Goal: Find specific page/section: Find specific page/section

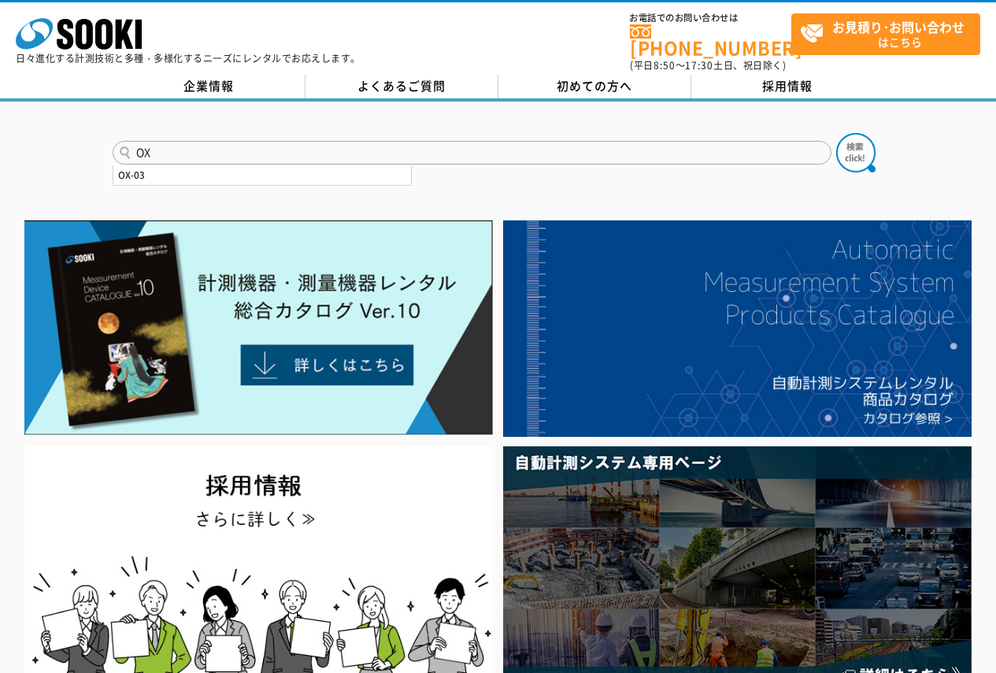
click at [304, 153] on input "OX" at bounding box center [472, 153] width 719 height 24
type input "OX03"
click at [836, 133] on button at bounding box center [855, 152] width 39 height 39
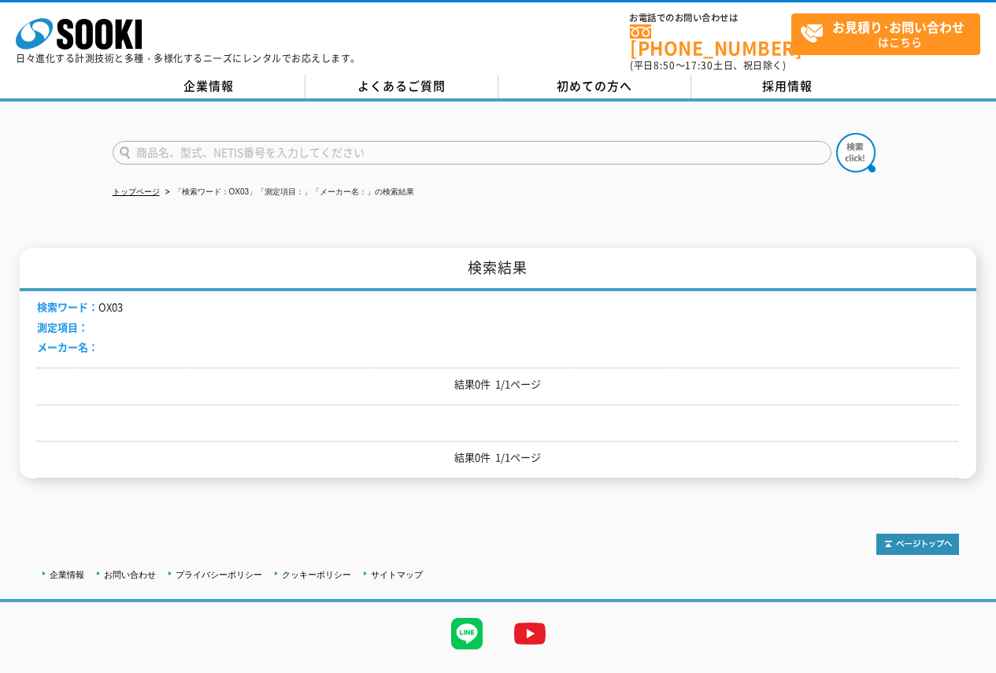
click at [301, 146] on input "text" at bounding box center [472, 153] width 719 height 24
type input "OX"
click at [836, 133] on button at bounding box center [855, 152] width 39 height 39
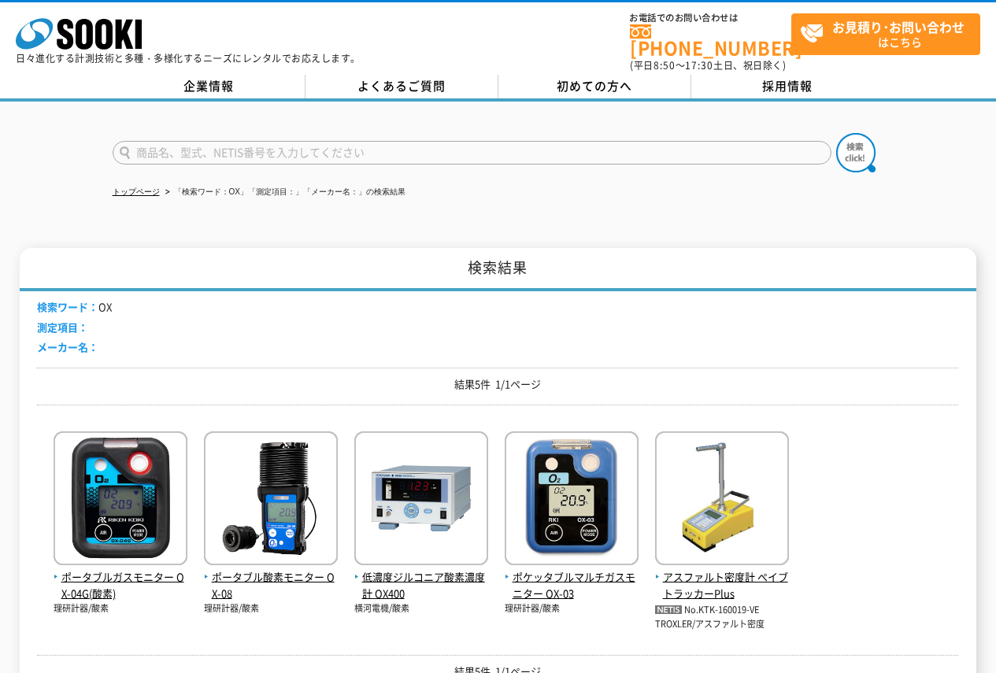
scroll to position [157, 0]
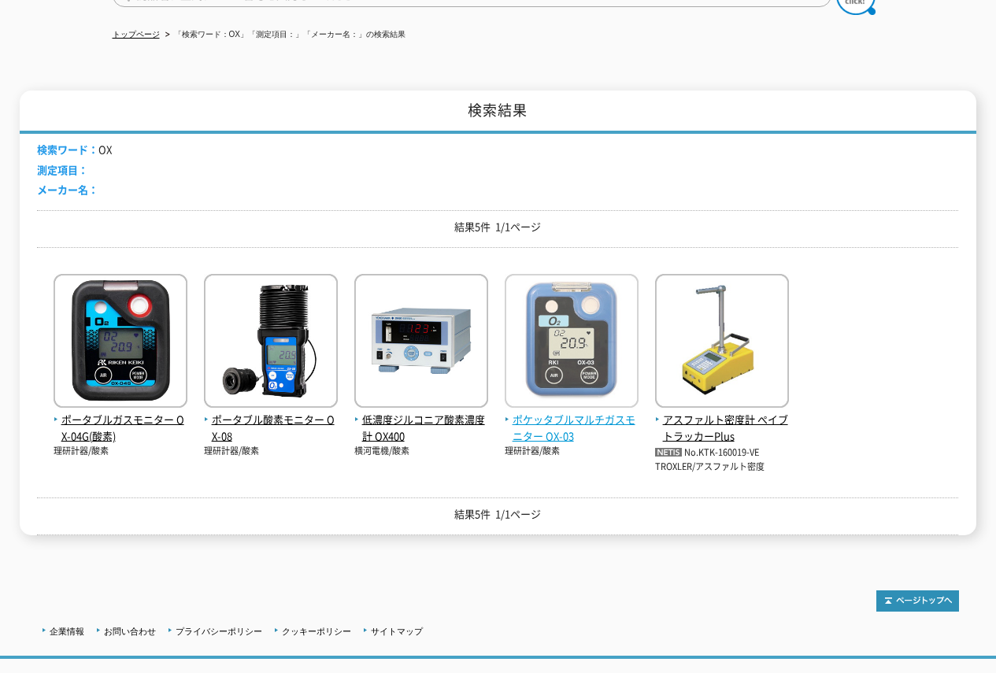
click at [541, 428] on span "ポケッタブルマルチガスモニター OX-03" at bounding box center [571, 428] width 134 height 33
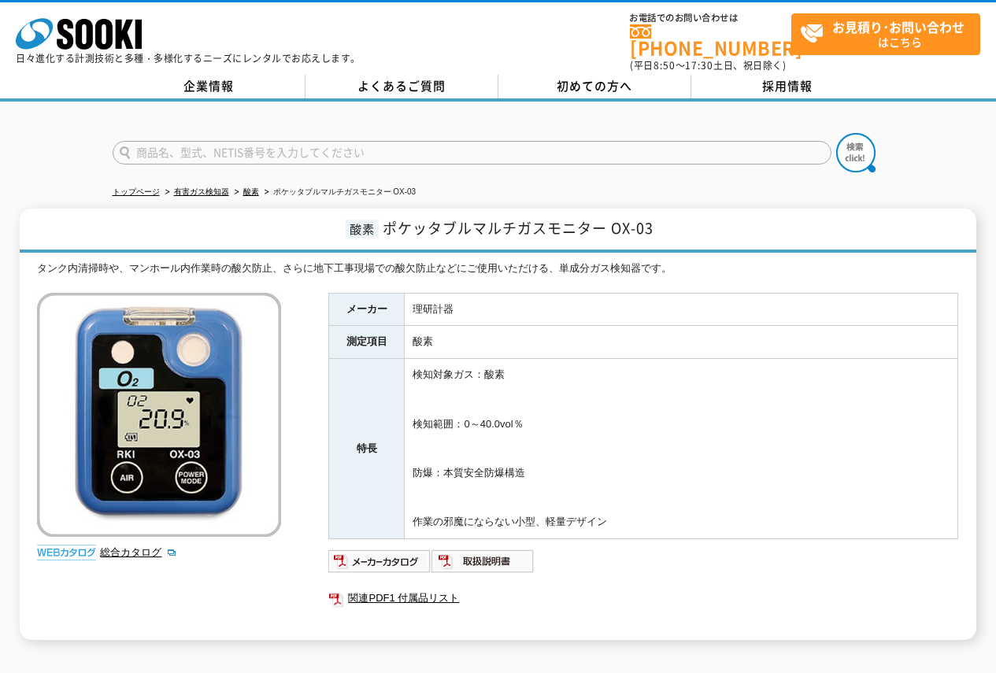
click at [238, 146] on input "text" at bounding box center [472, 153] width 719 height 24
type input "OX03"
click at [836, 133] on button at bounding box center [855, 152] width 39 height 39
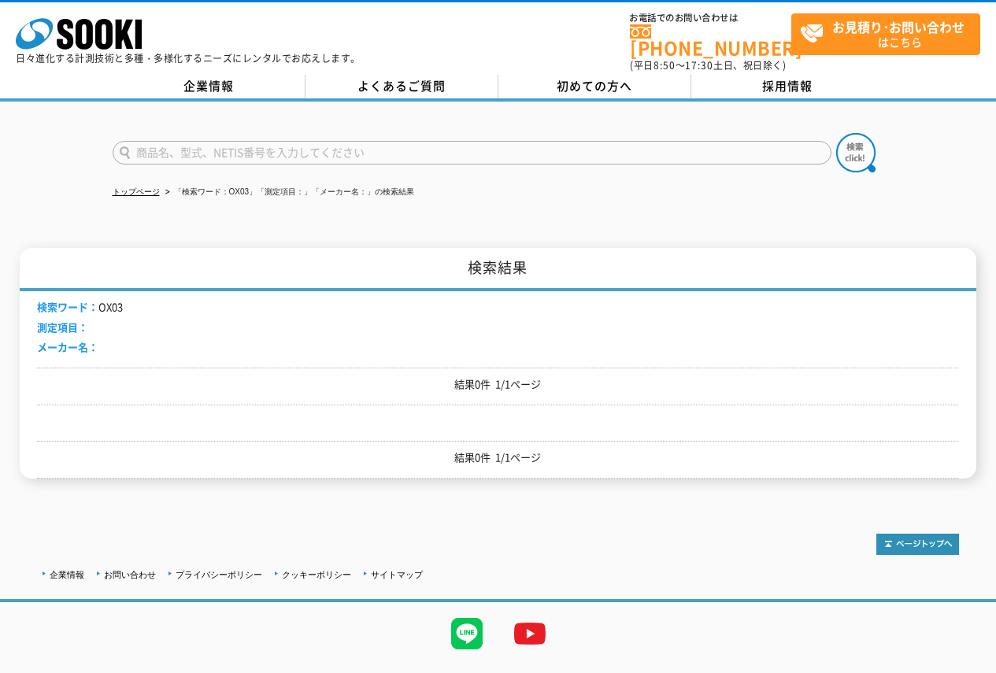
click at [208, 147] on input "text" at bounding box center [472, 153] width 719 height 24
type input "OX"
click at [836, 133] on button at bounding box center [855, 152] width 39 height 39
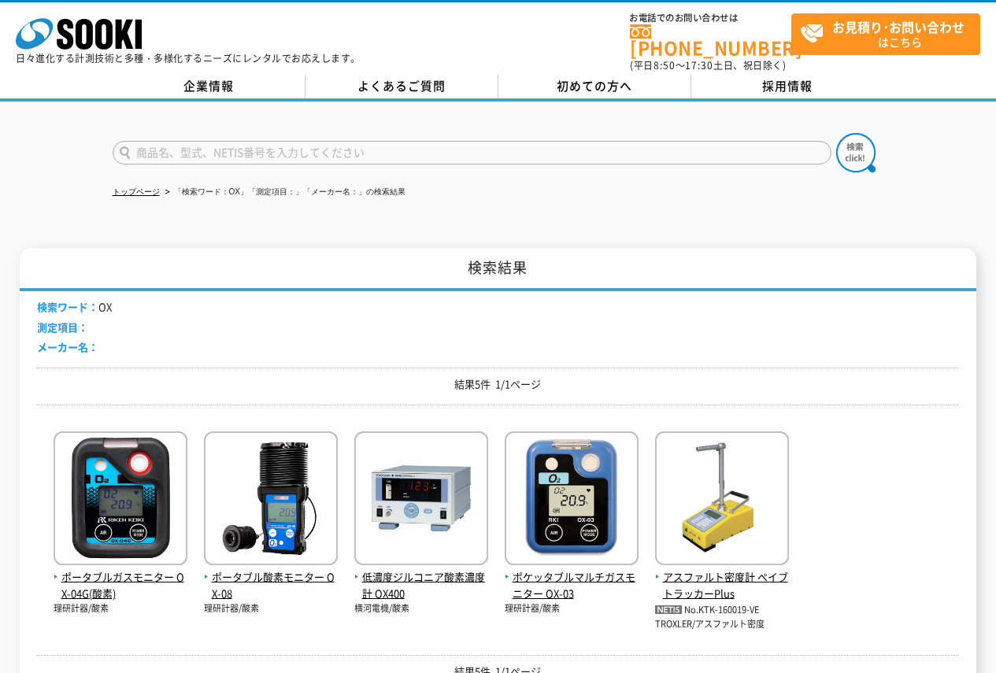
click at [197, 146] on input "text" at bounding box center [472, 153] width 719 height 24
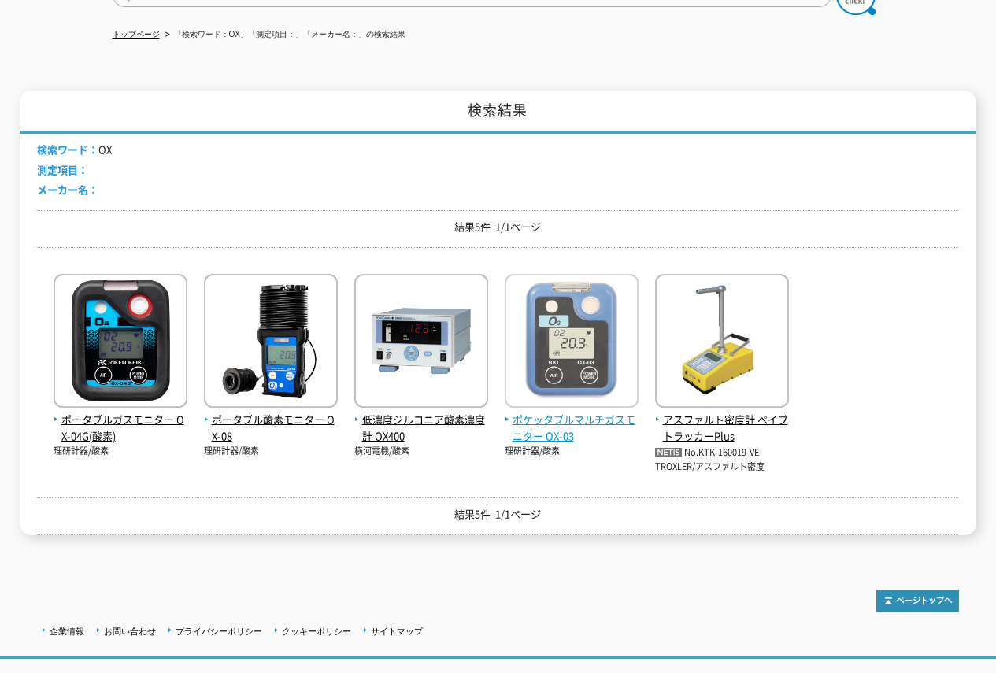
type input "OX"
click at [583, 423] on span "ポケッタブルマルチガスモニター OX-03" at bounding box center [571, 428] width 134 height 33
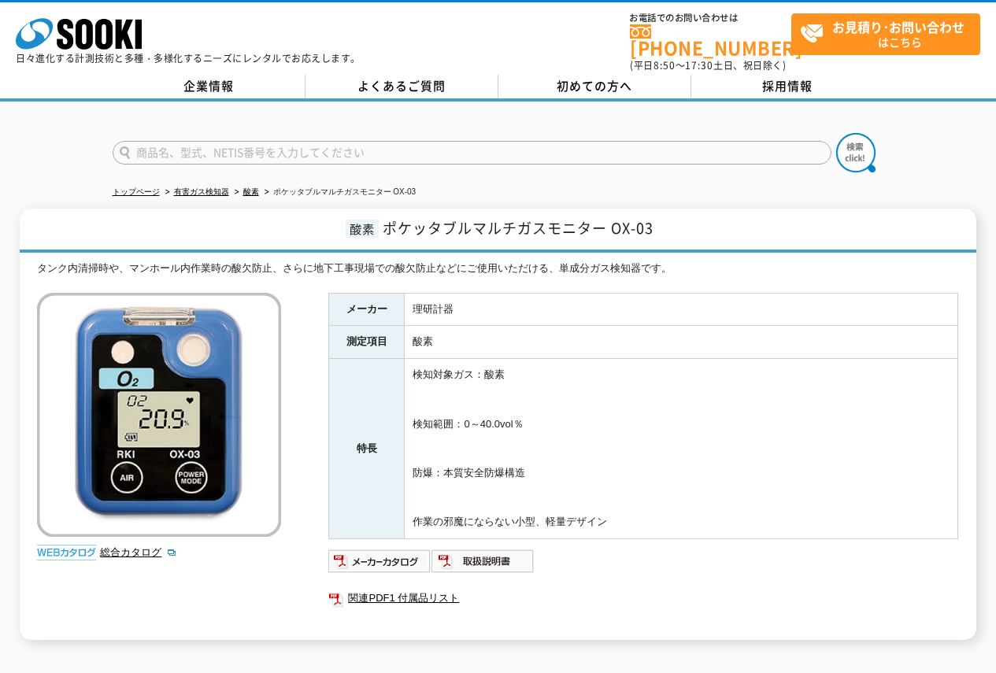
click at [372, 142] on input "text" at bounding box center [472, 153] width 719 height 24
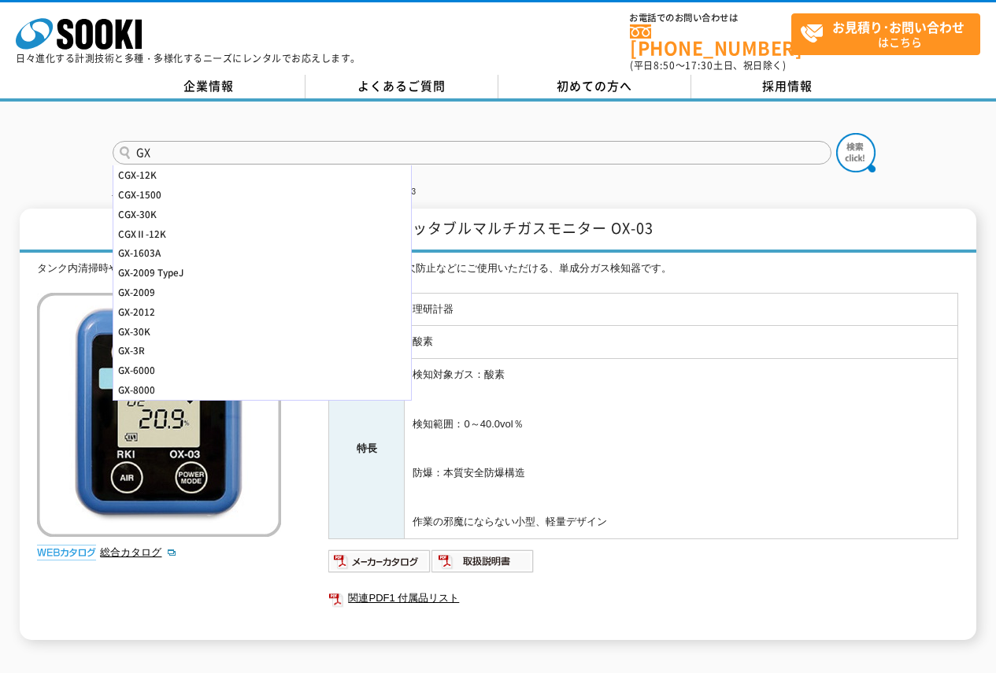
type input "G"
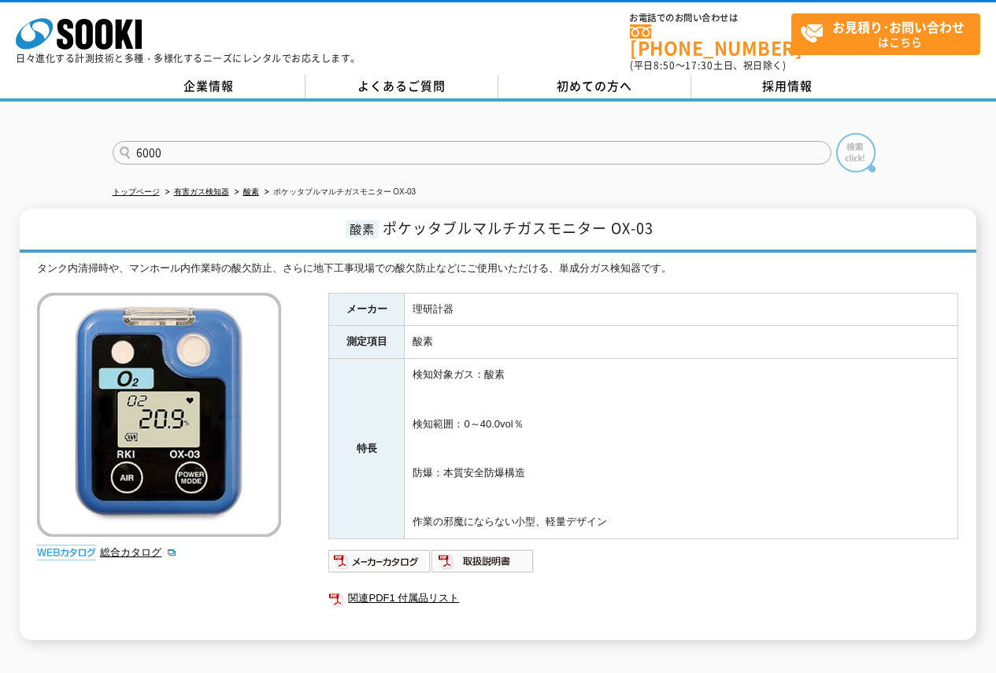
type input "6000"
click at [844, 140] on img at bounding box center [855, 152] width 39 height 39
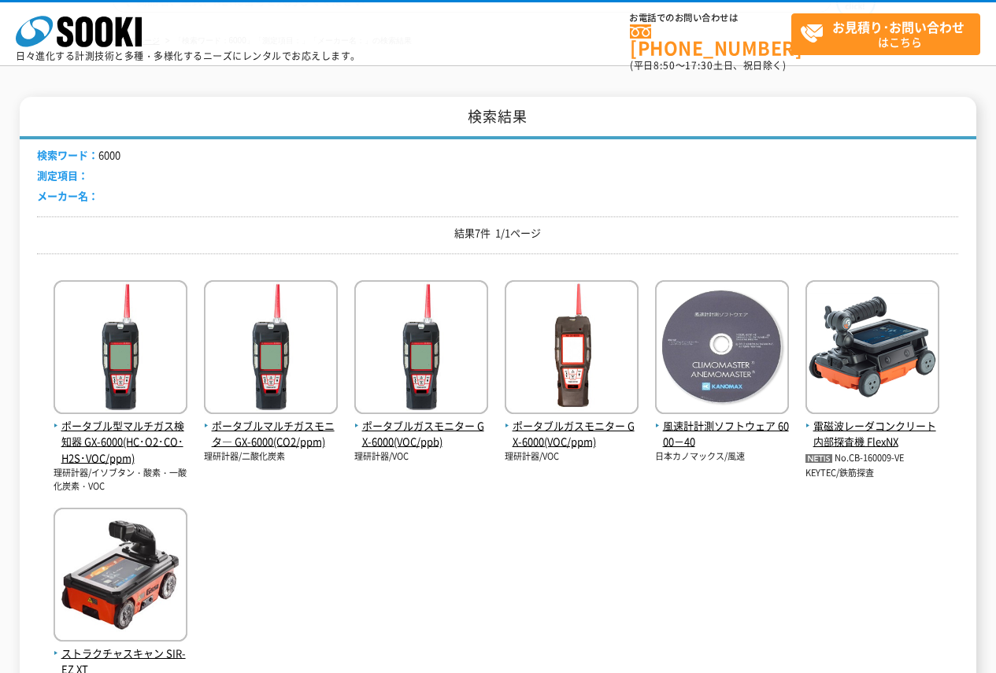
scroll to position [157, 0]
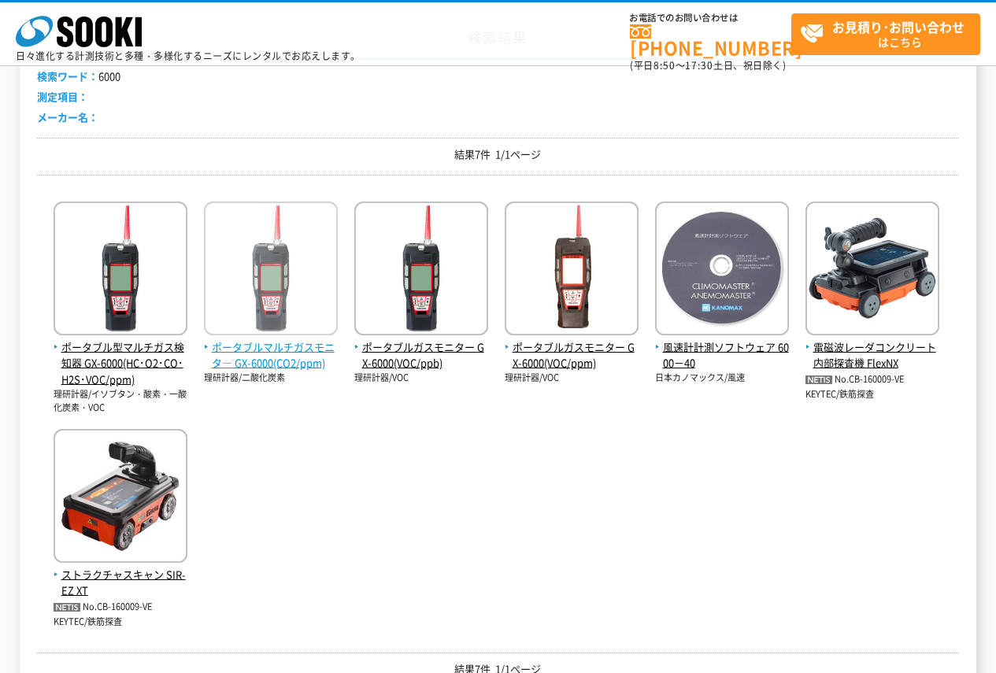
click at [286, 357] on span "ポータブルマルチガスモニタ― GX-6000(CO2/ppm)" at bounding box center [271, 355] width 134 height 33
click at [497, 434] on div "ポータブル型マルチガス検知器 GX-6000(HC･O2･CO･H2S･VOC/ppm) 理研計器/イソブタン・酸素・一酸化炭素・VOC 理研計器/二酸化炭素…" at bounding box center [497, 408] width 921 height 442
